Goal: Information Seeking & Learning: Check status

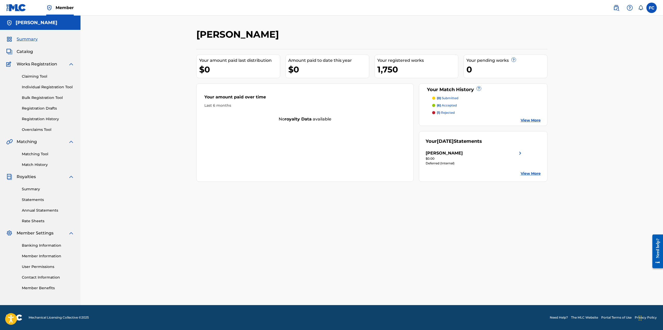
click at [39, 119] on link "Registration History" at bounding box center [48, 118] width 52 height 5
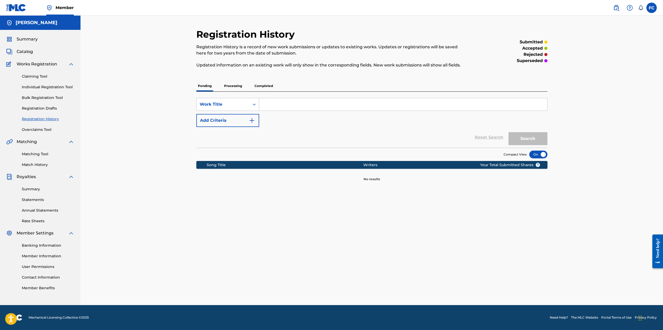
click at [238, 86] on p "Processing" at bounding box center [232, 85] width 21 height 11
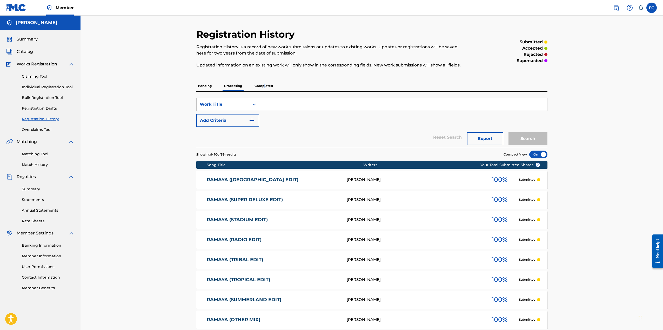
click at [265, 85] on p "Completed" at bounding box center [264, 85] width 22 height 11
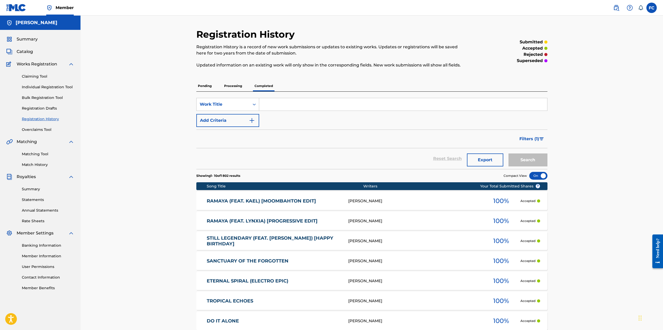
click at [234, 86] on p "Processing" at bounding box center [232, 85] width 21 height 11
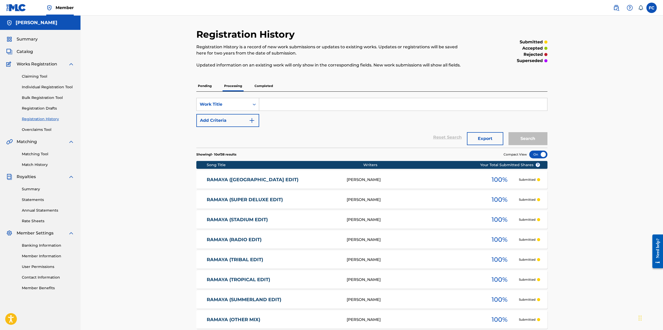
click at [207, 84] on p "Pending" at bounding box center [204, 85] width 17 height 11
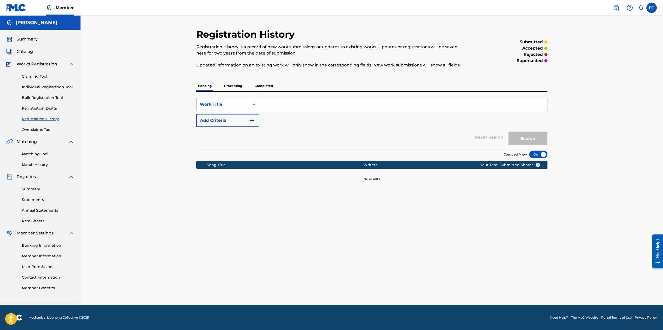
click at [264, 85] on p "Completed" at bounding box center [264, 85] width 22 height 11
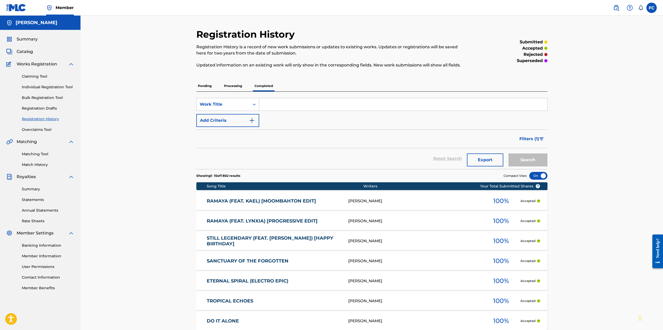
click at [30, 50] on span "Catalog" at bounding box center [25, 52] width 16 height 6
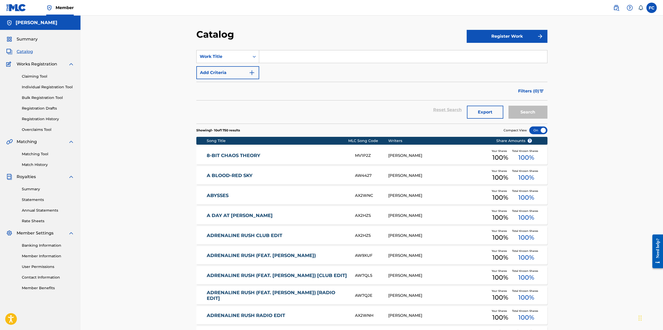
scroll to position [66, 0]
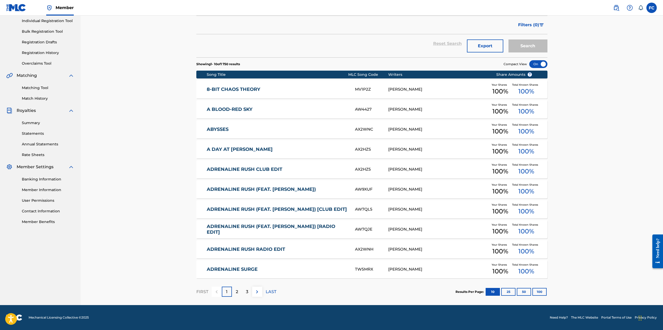
click at [31, 134] on link "Statements" at bounding box center [48, 133] width 52 height 5
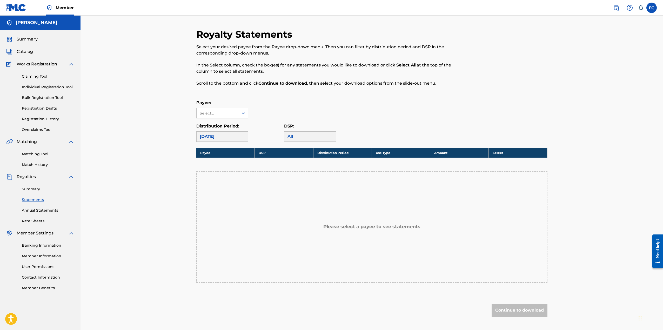
click at [32, 188] on link "Summary" at bounding box center [48, 188] width 52 height 5
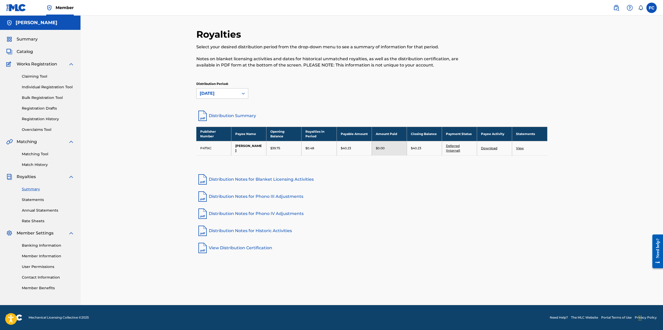
click at [29, 200] on link "Statements" at bounding box center [48, 199] width 52 height 5
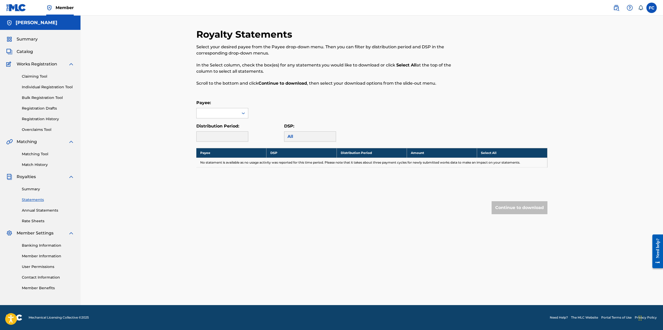
click at [39, 213] on div "Summary Statements Annual Statements Rate Sheets" at bounding box center [40, 202] width 68 height 44
click at [35, 189] on link "Summary" at bounding box center [48, 188] width 52 height 5
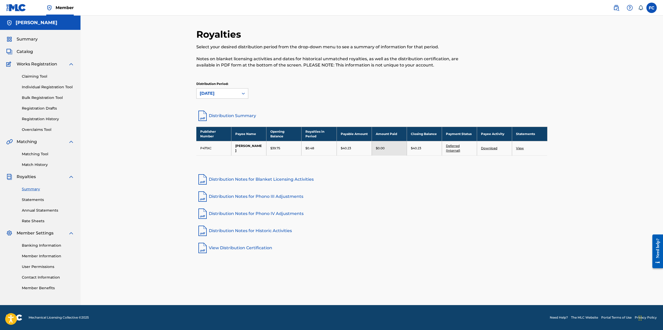
click at [150, 90] on div "Royalties Select your desired distribution period from the drop-down menu to se…" at bounding box center [371, 160] width 582 height 289
